Goal: Task Accomplishment & Management: Manage account settings

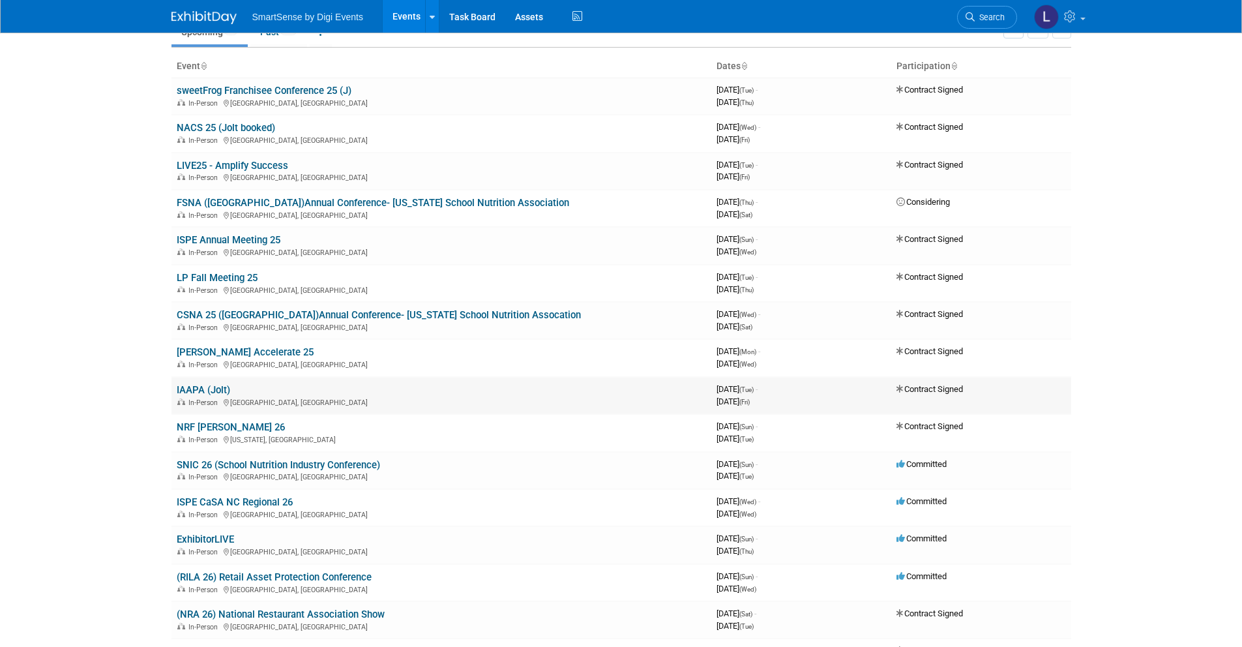
click at [222, 386] on link "IAAPA (Jolt)" at bounding box center [203, 390] width 53 height 12
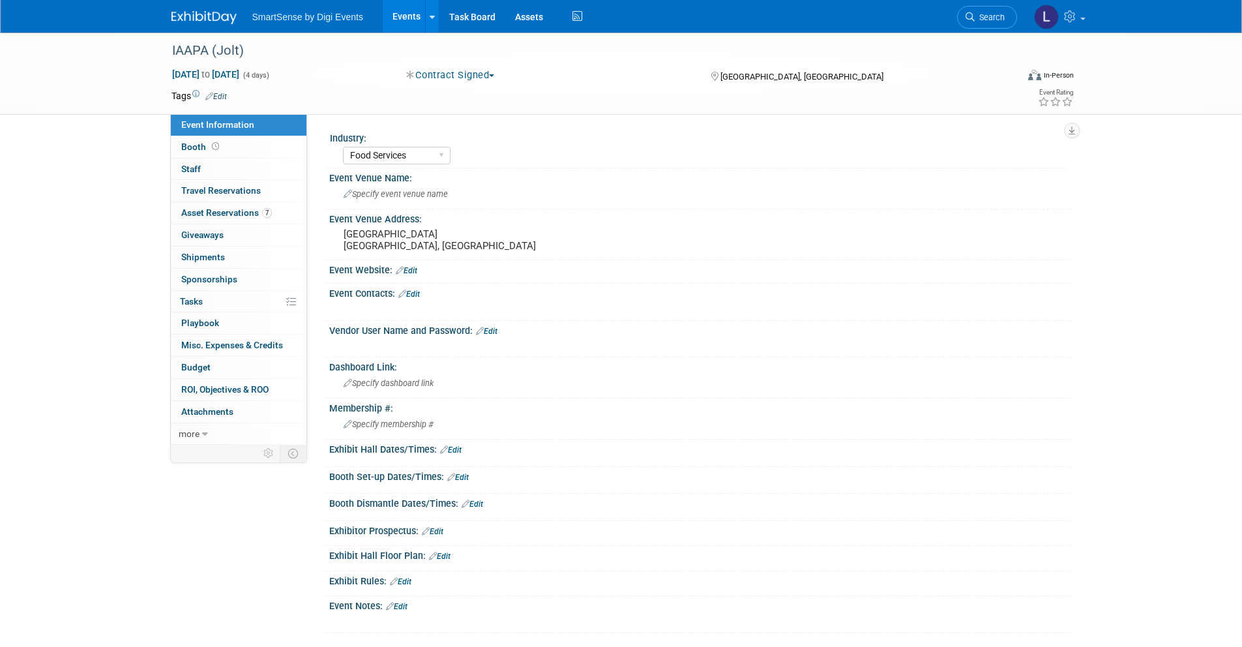
select select "Food Services"
click at [222, 153] on link "Booth" at bounding box center [239, 147] width 136 height 22
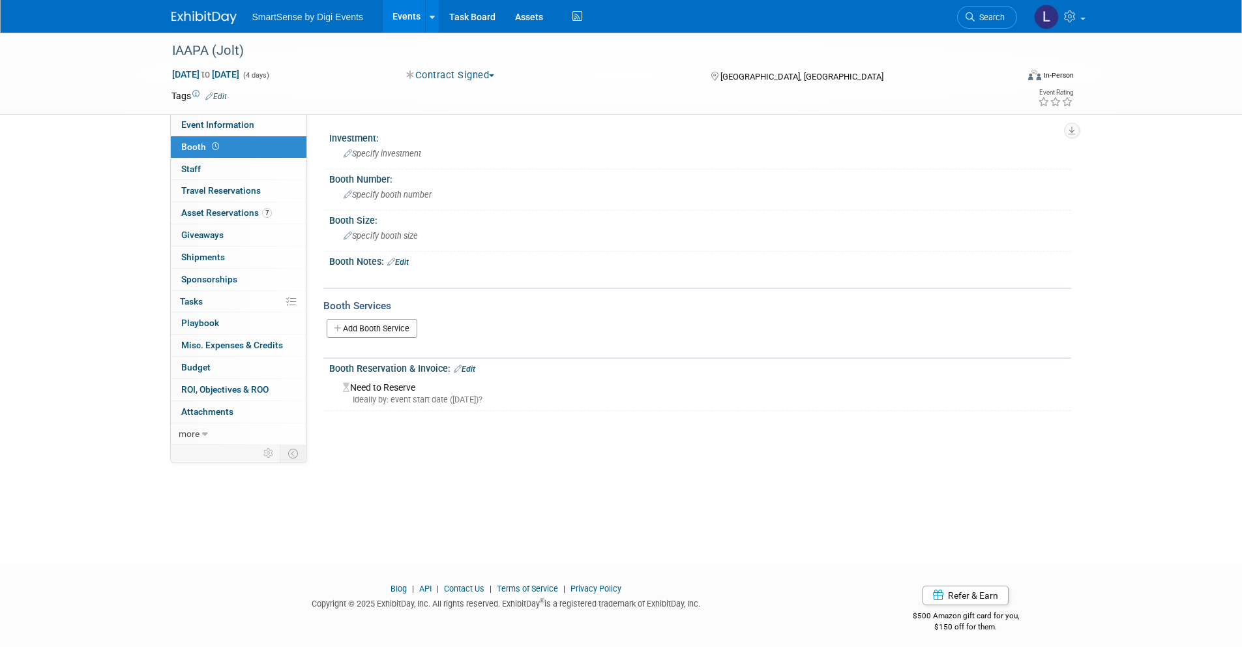
scroll to position [7, 0]
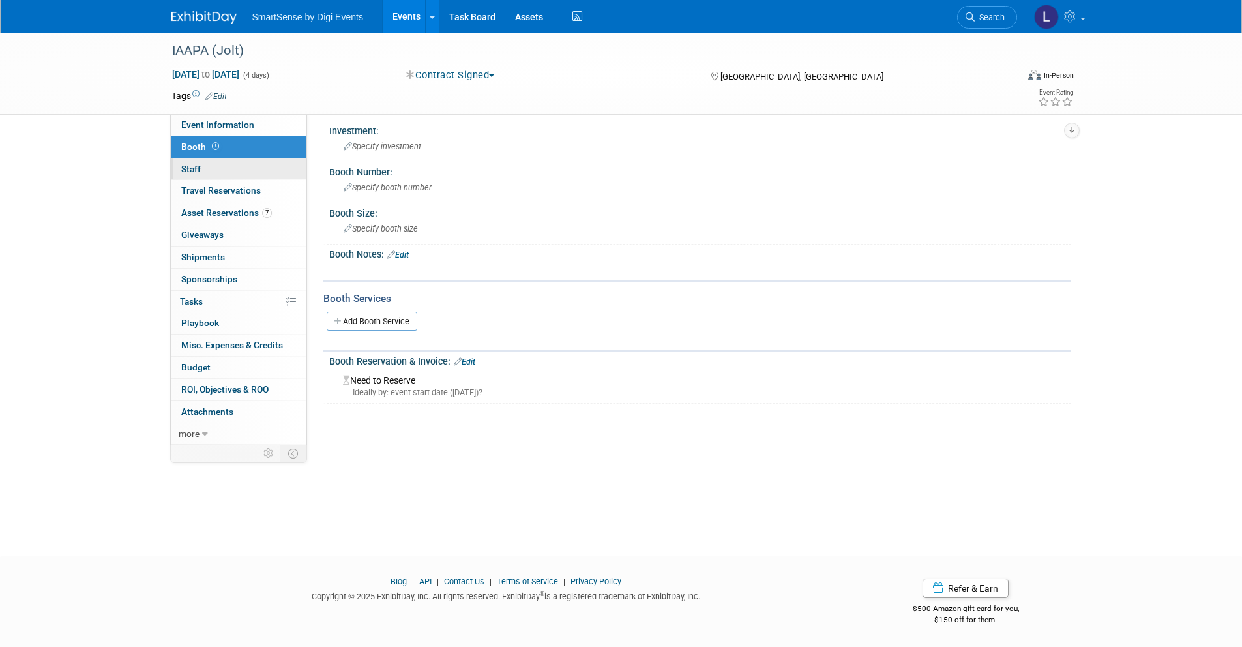
click at [211, 166] on link "0 Staff 0" at bounding box center [239, 169] width 136 height 22
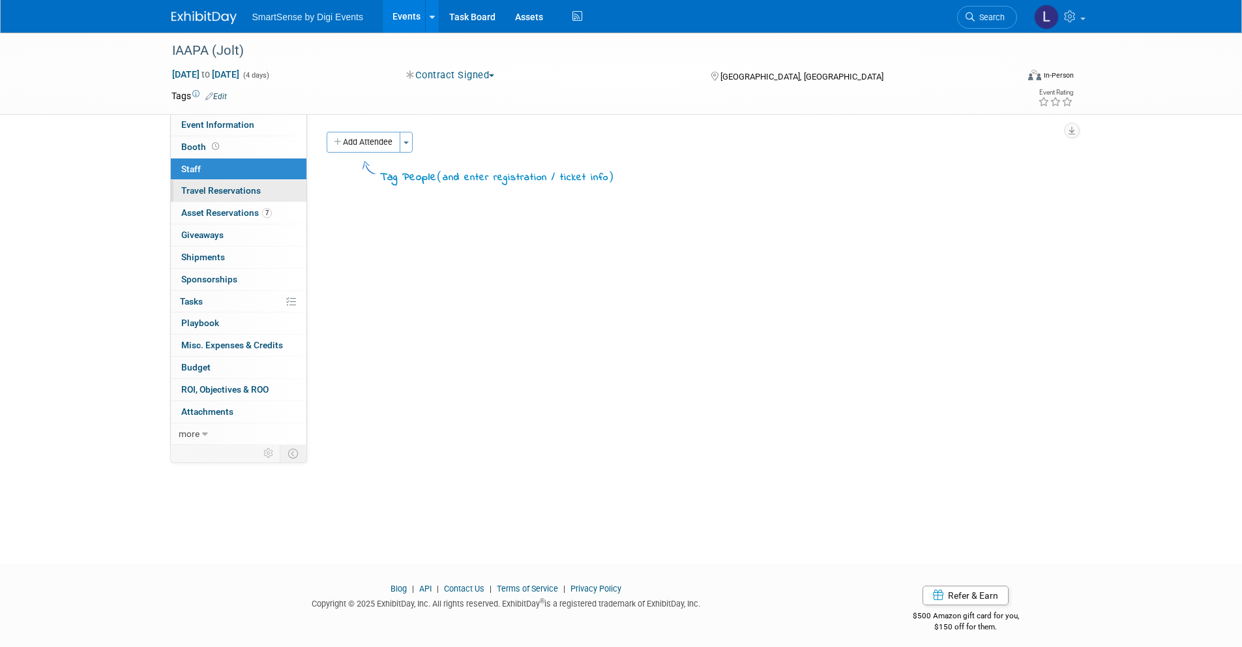
click at [223, 194] on span "Travel Reservations 0" at bounding box center [221, 190] width 80 height 10
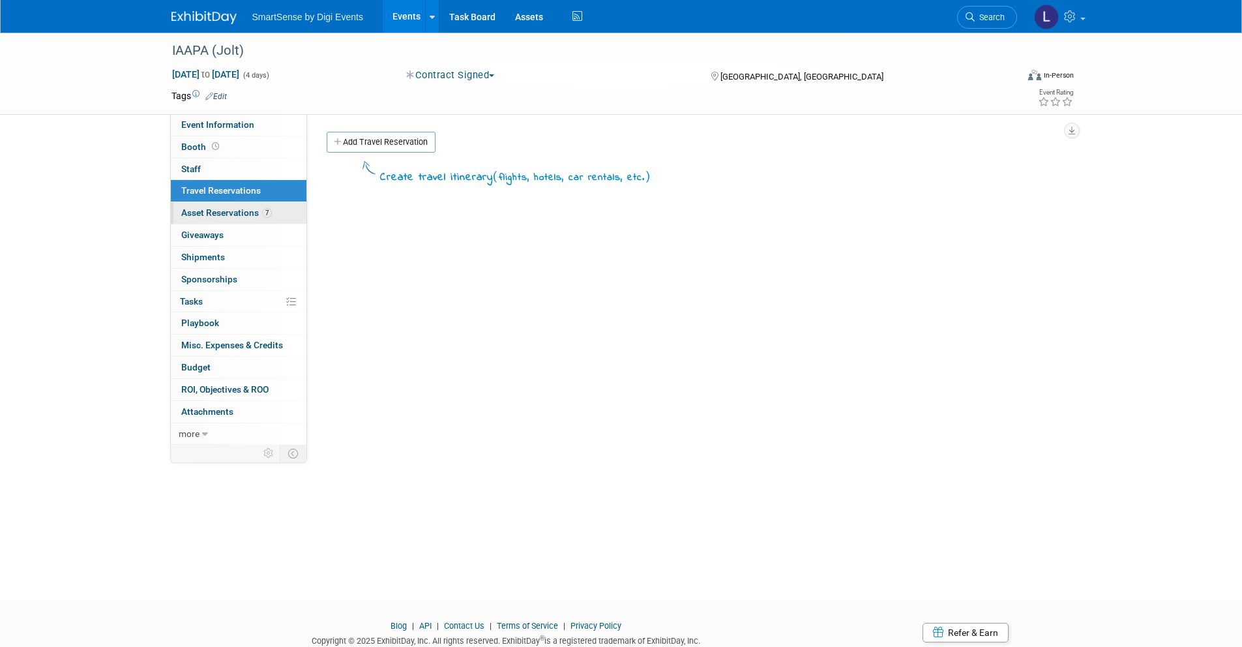
click at [226, 210] on span "Asset Reservations 7" at bounding box center [226, 212] width 91 height 10
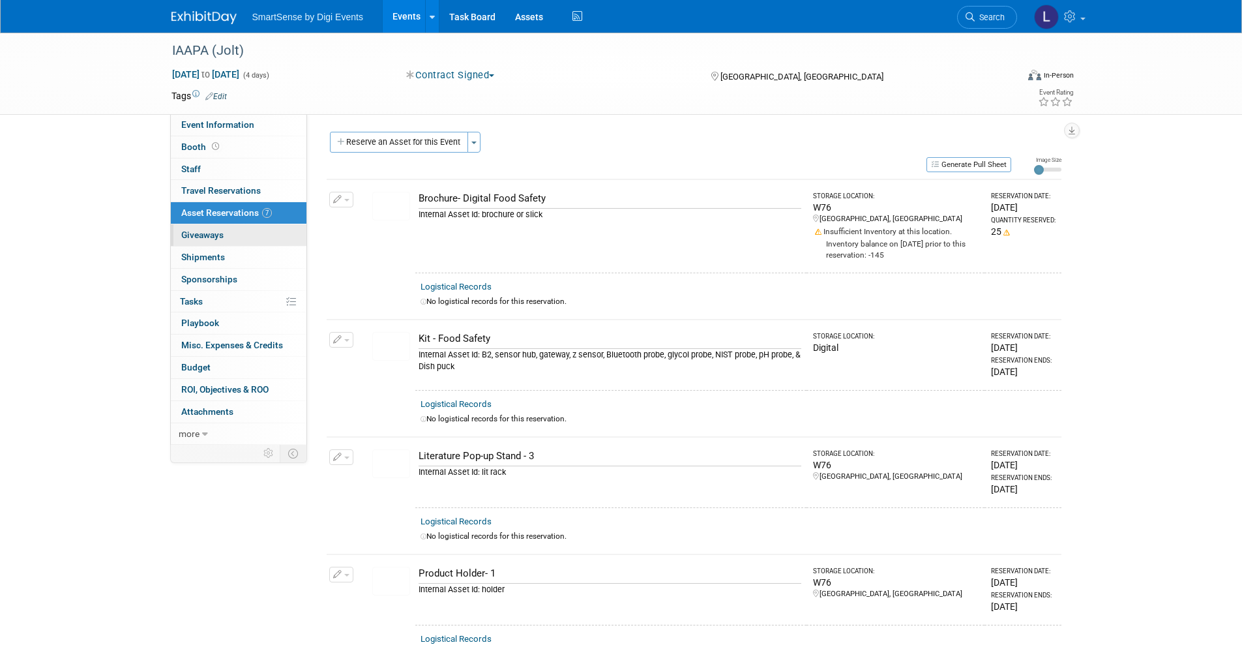
click at [219, 236] on span "Giveaways 0" at bounding box center [202, 234] width 42 height 10
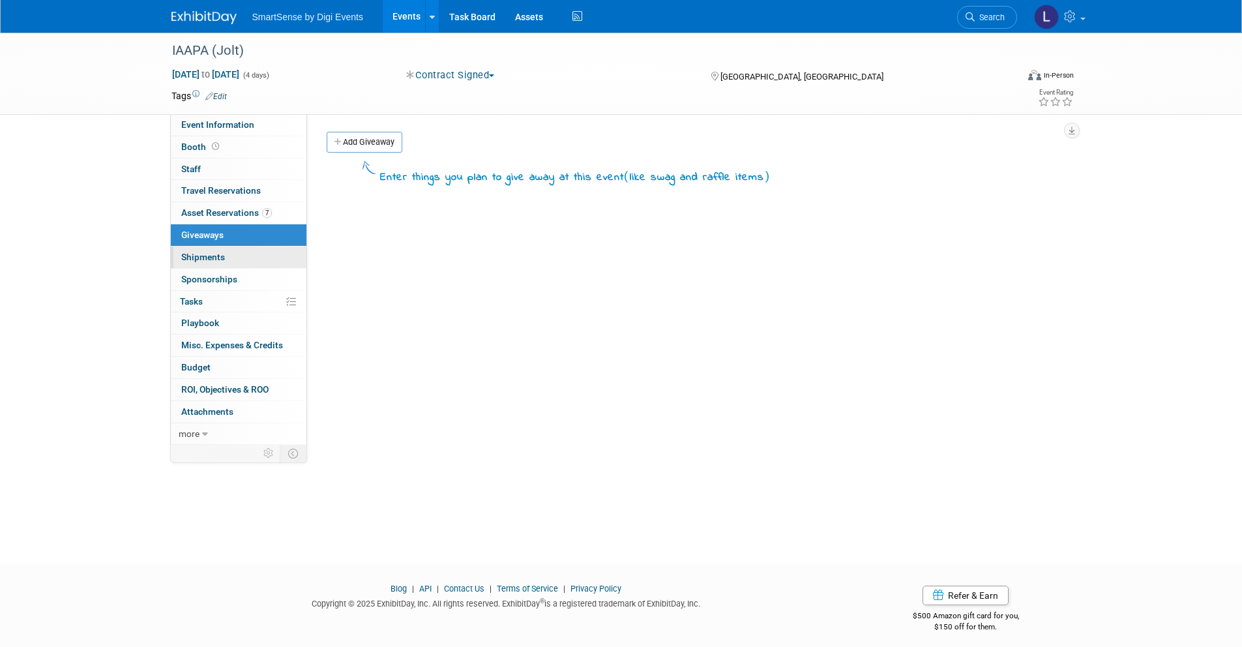
click at [216, 250] on link "0 Shipments 0" at bounding box center [239, 257] width 136 height 22
